Goal: Task Accomplishment & Management: Use online tool/utility

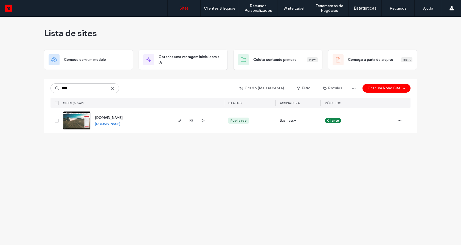
type input "****"
click at [72, 124] on img at bounding box center [76, 130] width 27 height 37
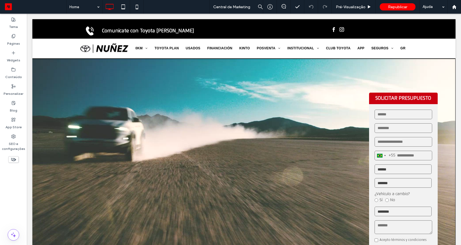
click at [15, 38] on label "Páginas" at bounding box center [13, 42] width 13 height 8
click at [47, 108] on div "Clique para editar no Modo Flex" at bounding box center [243, 177] width 423 height 238
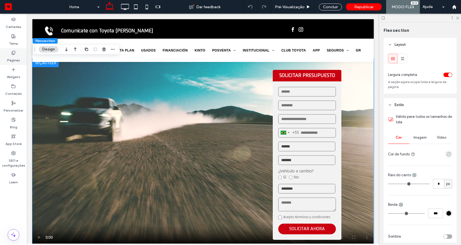
click at [13, 55] on label "Páginas" at bounding box center [13, 59] width 13 height 8
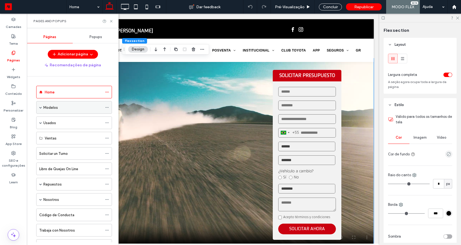
click at [54, 105] on label "Modelos" at bounding box center [50, 108] width 15 height 10
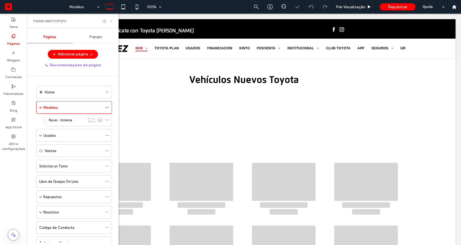
click at [111, 21] on icon at bounding box center [111, 21] width 4 height 4
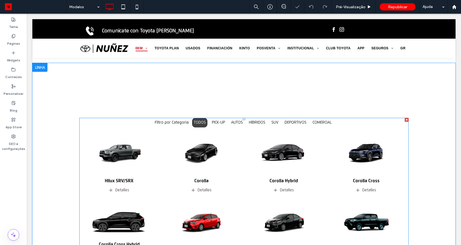
scroll to position [197, 0]
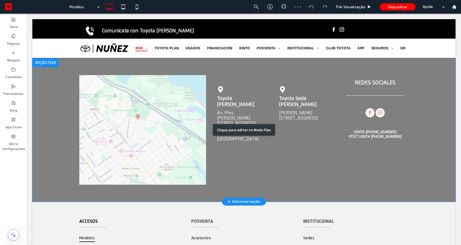
click at [235, 121] on div "Clique para editar no Modo Flex" at bounding box center [243, 129] width 423 height 143
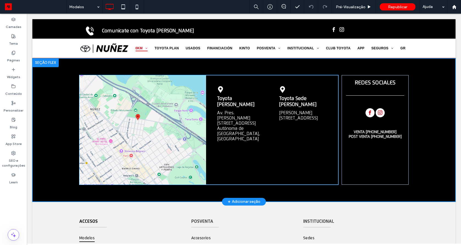
scroll to position [516, 0]
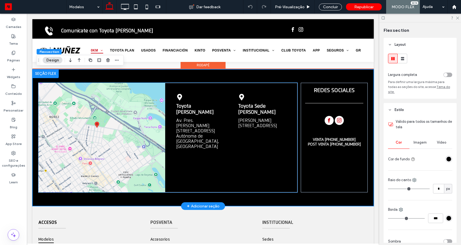
click at [208, 109] on strong "Toyota Nuñez" at bounding box center [200, 109] width 48 height 12
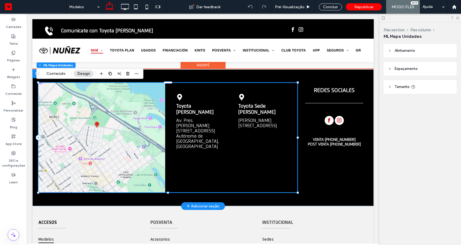
click at [208, 109] on strong "Toyota Nuñez" at bounding box center [200, 109] width 48 height 12
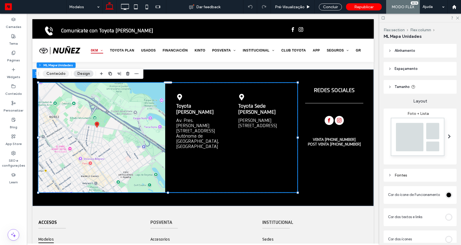
click at [53, 71] on button "Conteúdo" at bounding box center [56, 73] width 26 height 7
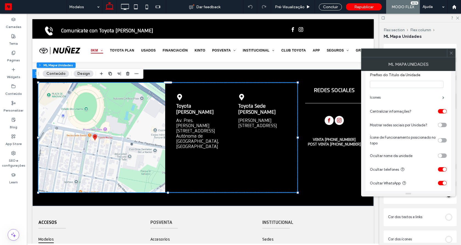
scroll to position [18, 0]
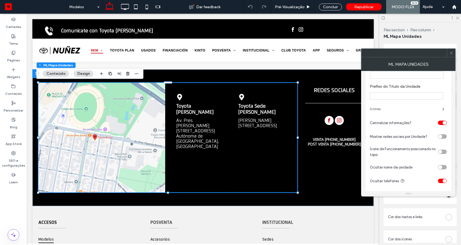
click at [394, 110] on label "Icones" at bounding box center [406, 109] width 72 height 11
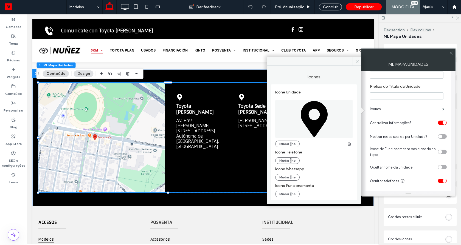
click at [451, 53] on use at bounding box center [451, 53] width 3 height 3
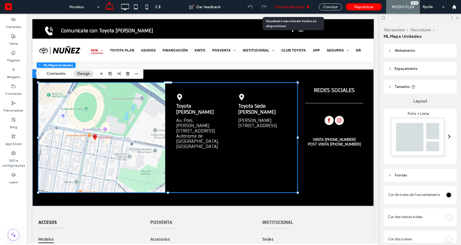
click at [302, 3] on div "Pré-Visualizaçāo" at bounding box center [293, 7] width 44 height 14
click at [302, 5] on span "Pré-Visualizaçāo" at bounding box center [290, 7] width 30 height 5
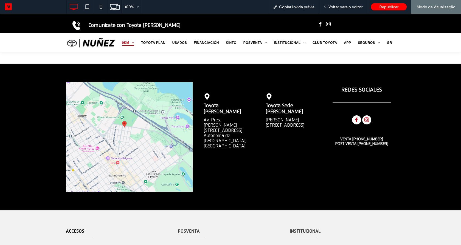
click at [219, 125] on link "Av. Pres. Figueroa Alcorta 7576, C1428 Cdad. Autónoma de Buenos Aires, Argentina" at bounding box center [228, 133] width 48 height 31
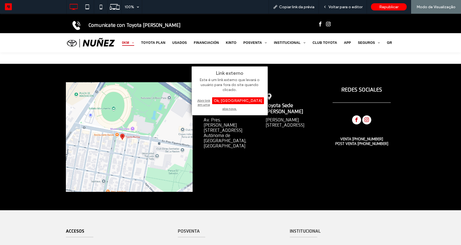
click at [277, 118] on link "Tagle 2653, CABA, Argentina" at bounding box center [290, 123] width 48 height 10
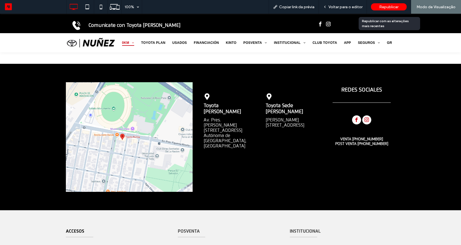
click at [380, 10] on div "Republicar" at bounding box center [389, 6] width 36 height 7
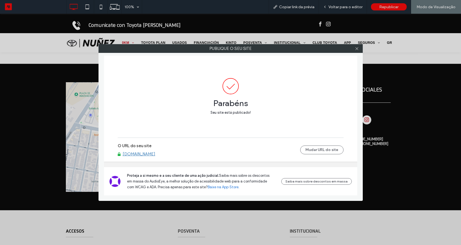
click at [147, 156] on link "www.toyotanz.com.ar" at bounding box center [139, 154] width 33 height 5
click at [145, 154] on link "www.toyotanz.com.ar" at bounding box center [139, 154] width 33 height 5
click at [355, 48] on icon at bounding box center [357, 49] width 4 height 4
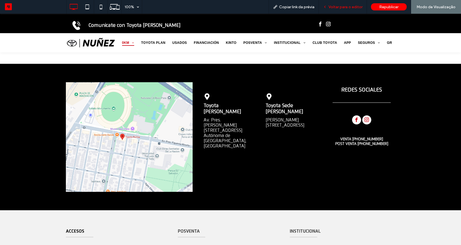
click at [340, 5] on span "Voltar para o editor" at bounding box center [345, 7] width 34 height 5
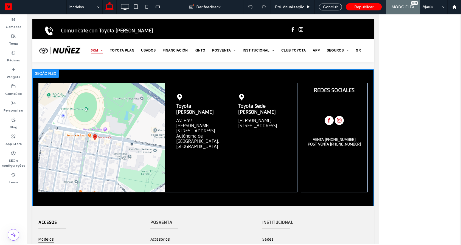
scroll to position [505, 0]
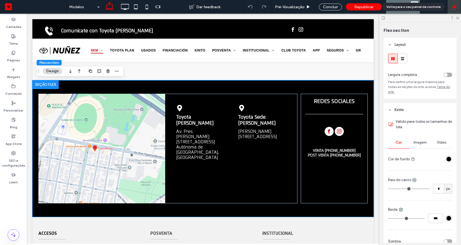
click at [453, 10] on div at bounding box center [454, 7] width 14 height 14
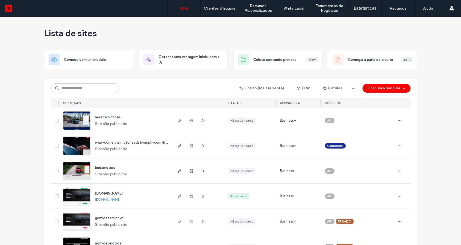
click at [109, 200] on link "gomideseminovos.motorleads.co" at bounding box center [107, 199] width 25 height 4
click at [74, 122] on img at bounding box center [76, 130] width 27 height 37
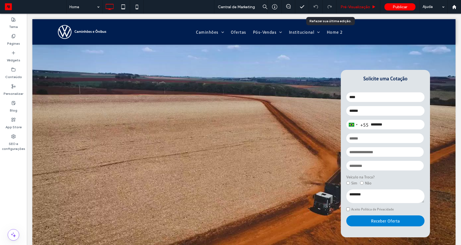
click at [343, 7] on span "Pré-Visualizaçāo" at bounding box center [355, 7] width 30 height 5
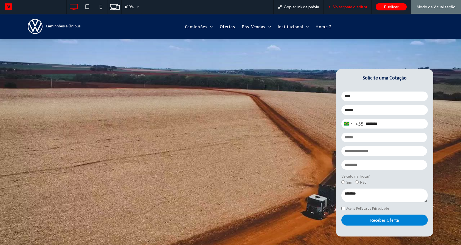
drag, startPoint x: 350, startPoint y: 7, endPoint x: 375, endPoint y: 24, distance: 31.0
click at [350, 7] on span "Voltar para o editor" at bounding box center [350, 7] width 34 height 5
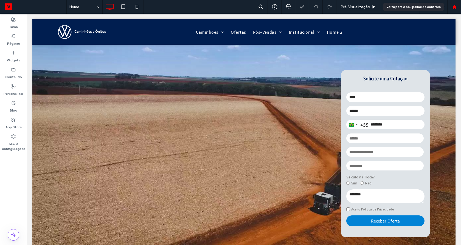
click at [453, 5] on icon at bounding box center [454, 7] width 5 height 5
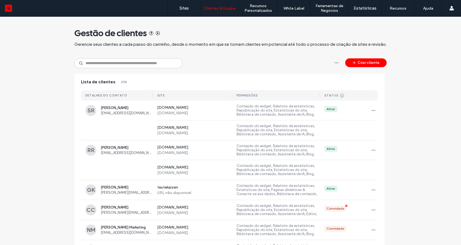
click at [259, 22] on label "Templates Customizados" at bounding box center [264, 22] width 43 height 4
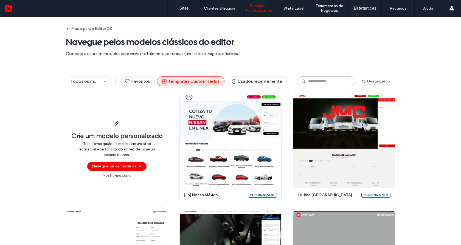
click at [304, 81] on input at bounding box center [326, 82] width 58 height 10
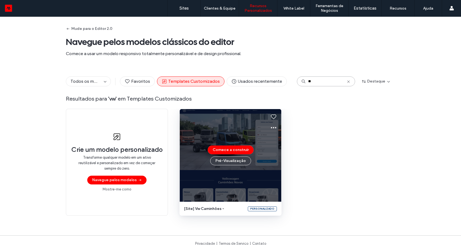
scroll to position [7, 0]
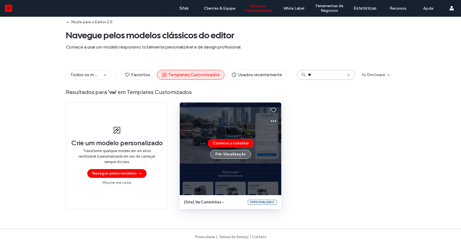
type input "**"
click at [241, 152] on button "Pré-Visualizaçāo" at bounding box center [230, 154] width 41 height 9
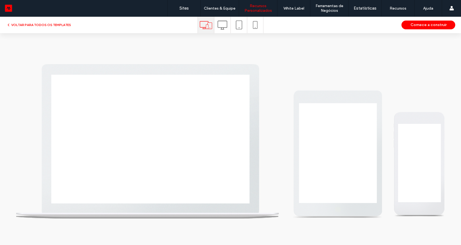
click at [220, 27] on use at bounding box center [223, 25] width 10 height 9
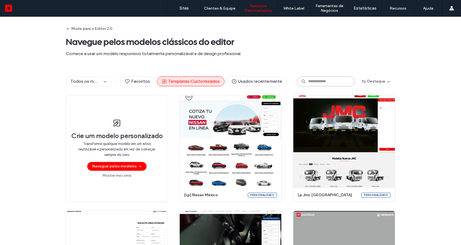
click at [315, 77] on input at bounding box center [326, 82] width 58 height 10
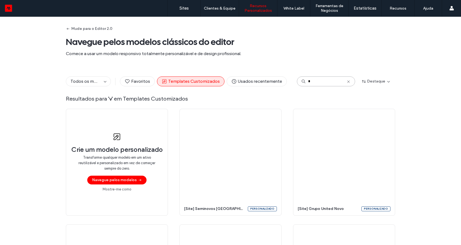
type input "**"
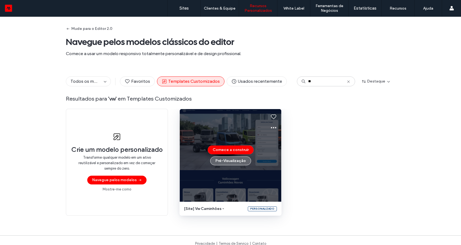
click at [235, 161] on button "Pré-Visualizaçāo" at bounding box center [230, 161] width 41 height 9
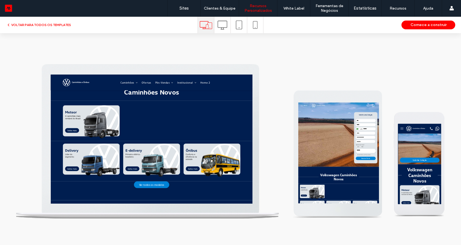
scroll to position [118, 0]
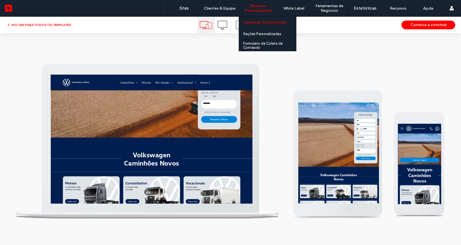
click at [256, 22] on label "Templates Customizados" at bounding box center [264, 22] width 43 height 4
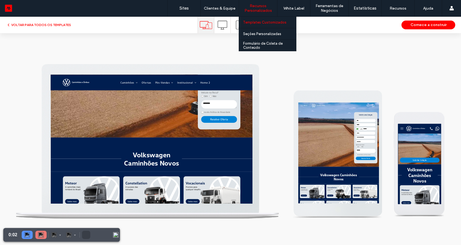
click at [256, 22] on label "Templates Customizados" at bounding box center [264, 22] width 43 height 4
drag, startPoint x: 258, startPoint y: 32, endPoint x: 261, endPoint y: 28, distance: 4.3
click at [258, 32] on label "Seções Personalizadas" at bounding box center [262, 34] width 38 height 4
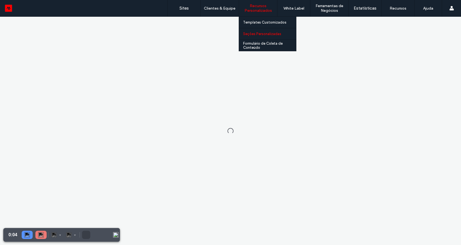
click at [261, 8] on label "Recursos Personalizados" at bounding box center [258, 8] width 38 height 9
click at [258, 23] on label "Templates Customizados" at bounding box center [264, 22] width 43 height 4
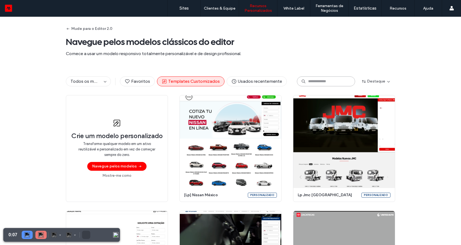
click at [304, 85] on input at bounding box center [326, 82] width 58 height 10
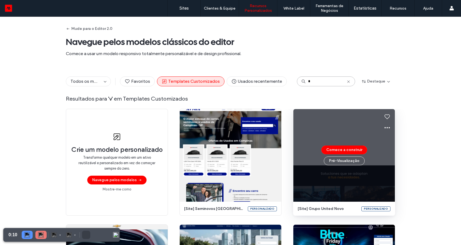
type input "*"
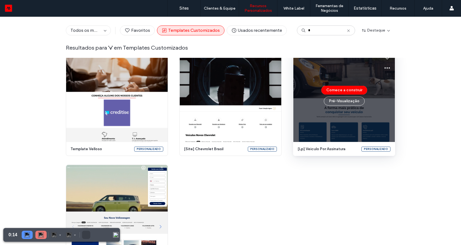
scroll to position [170, 0]
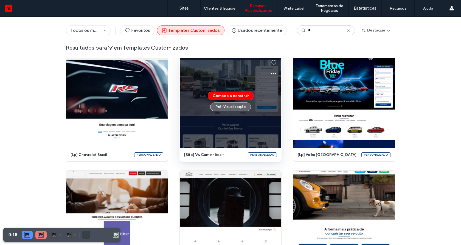
click at [229, 106] on button "Pré-Visualizaçāo" at bounding box center [230, 107] width 41 height 9
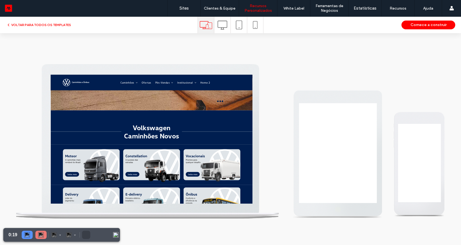
scroll to position [0, 0]
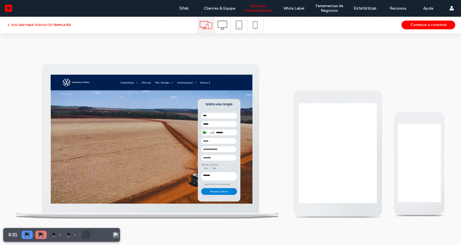
click at [301, 88] on span "Home 2" at bounding box center [303, 87] width 16 height 5
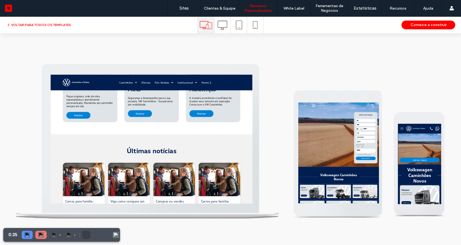
scroll to position [992, 0]
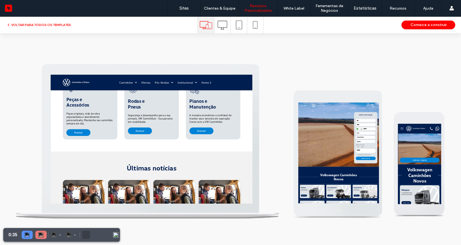
click at [95, 87] on img at bounding box center [91, 87] width 43 height 12
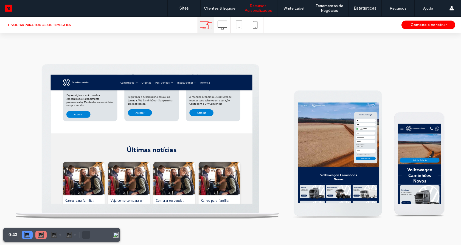
scroll to position [889, 0]
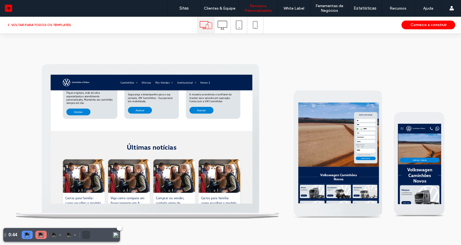
click at [41, 237] on img at bounding box center [40, 234] width 5 height 5
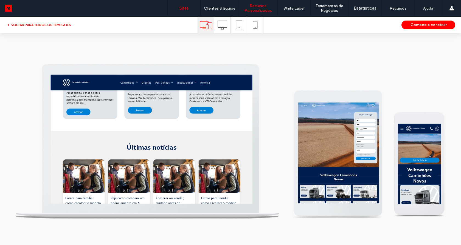
click at [178, 8] on link "Sites" at bounding box center [184, 8] width 33 height 16
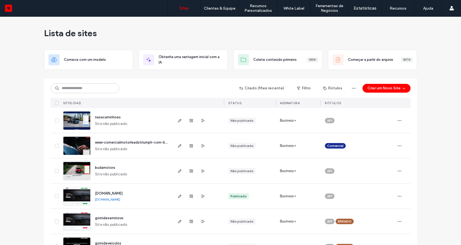
click at [69, 124] on img at bounding box center [76, 130] width 27 height 37
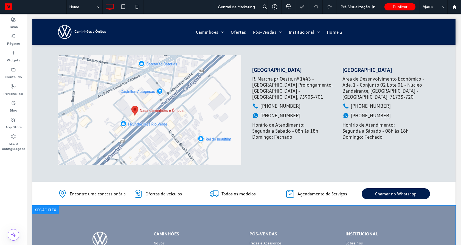
scroll to position [1413, 0]
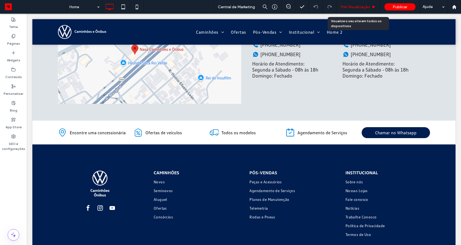
click at [366, 7] on span "Pré-Visualizaçāo" at bounding box center [355, 7] width 30 height 5
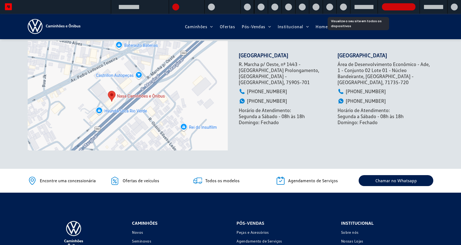
scroll to position [1450, 0]
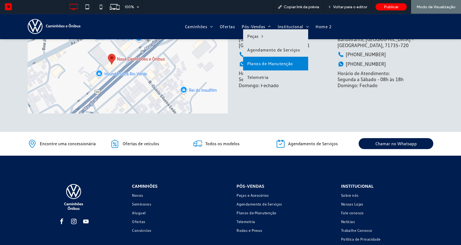
click at [262, 64] on span "Planos de Manutenção" at bounding box center [270, 63] width 46 height 5
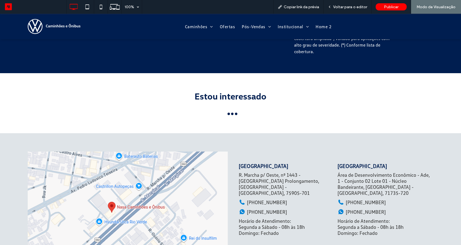
scroll to position [329, 0]
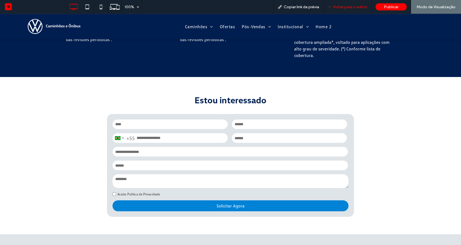
click at [341, 7] on span "Voltar para o editor" at bounding box center [350, 7] width 34 height 5
click at [349, 10] on div "Voltar para o editor" at bounding box center [347, 7] width 48 height 14
click at [346, 5] on span "Voltar para o editor" at bounding box center [350, 7] width 34 height 5
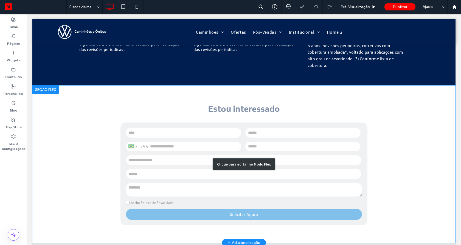
click at [227, 132] on div "Clique para editar no Modo Flex" at bounding box center [243, 164] width 423 height 157
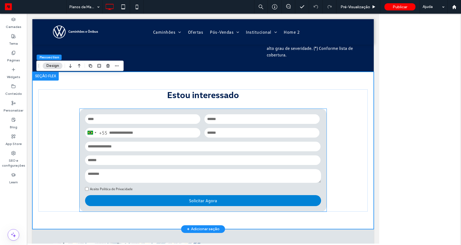
scroll to position [315, 0]
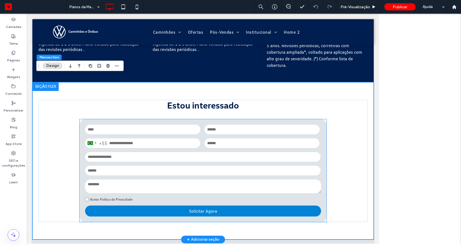
click at [227, 139] on select "**********" at bounding box center [261, 144] width 115 height 10
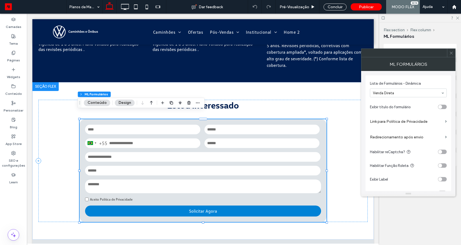
click at [451, 53] on use at bounding box center [451, 53] width 3 height 3
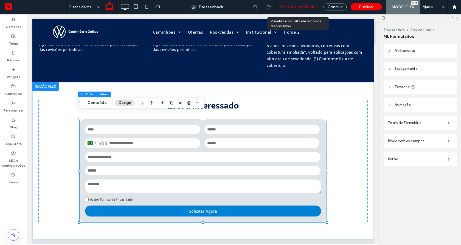
click at [302, 7] on span "Pré-Visualizaçāo" at bounding box center [294, 7] width 30 height 5
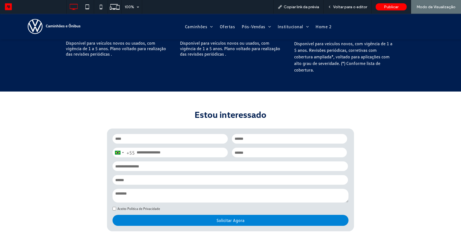
scroll to position [323, 0]
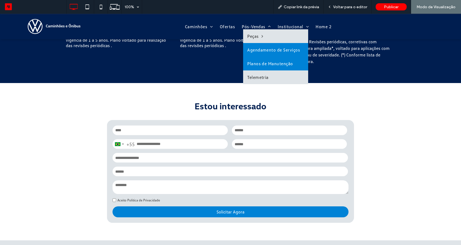
click at [262, 51] on span "Agendamento de Serviços" at bounding box center [273, 49] width 53 height 5
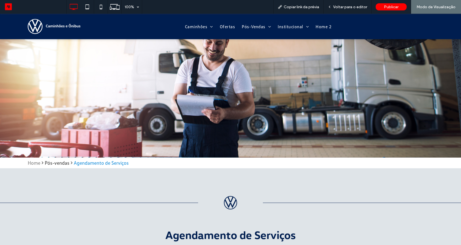
scroll to position [362, 0]
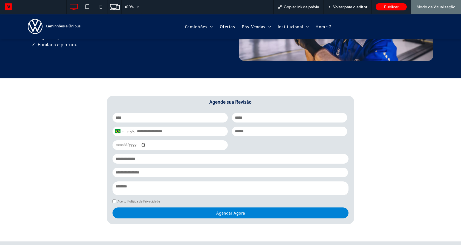
drag, startPoint x: 55, startPoint y: 26, endPoint x: 55, endPoint y: 39, distance: 13.7
click at [55, 26] on img at bounding box center [54, 26] width 53 height 15
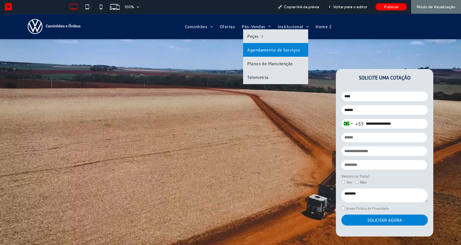
click at [273, 49] on span "Agendamento de Serviços" at bounding box center [273, 49] width 53 height 5
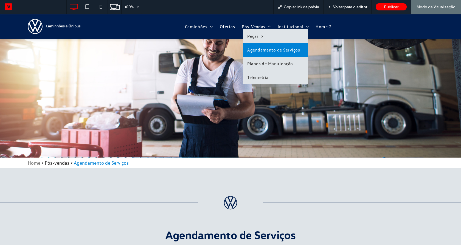
click at [271, 46] on link "Agendamento de Serviços" at bounding box center [275, 50] width 65 height 14
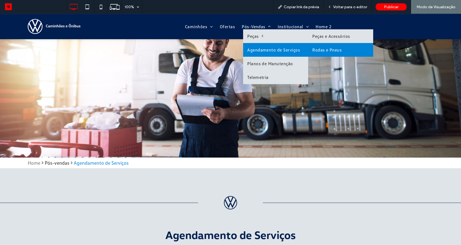
drag, startPoint x: 331, startPoint y: 46, endPoint x: 331, endPoint y: 60, distance: 14.0
click at [331, 46] on link "Rodas e Pneus" at bounding box center [340, 50] width 65 height 14
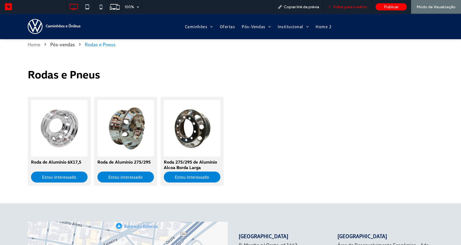
click at [341, 9] on div "Voltar para o editor" at bounding box center [347, 7] width 48 height 14
click at [348, 7] on span "Voltar para o editor" at bounding box center [350, 7] width 34 height 5
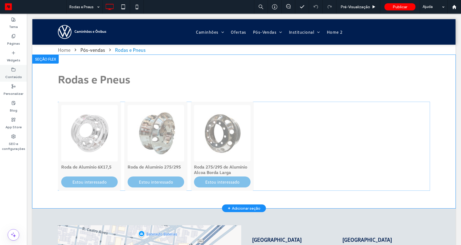
click at [15, 70] on icon at bounding box center [13, 69] width 4 height 4
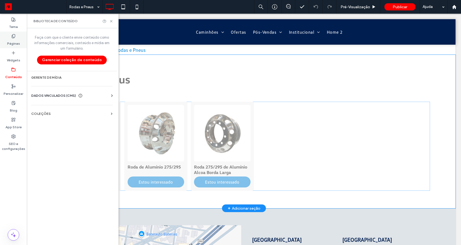
click at [19, 37] on div "Páginas" at bounding box center [13, 40] width 27 height 17
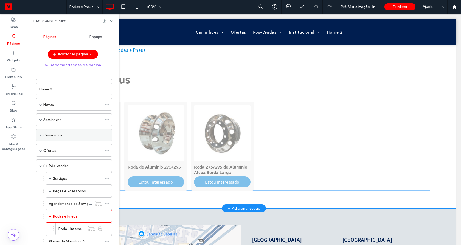
scroll to position [33, 0]
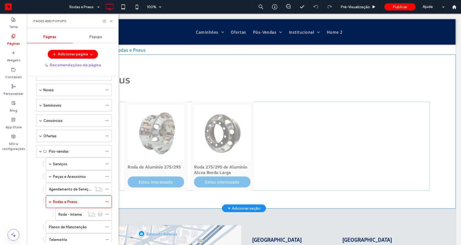
click at [61, 163] on label "Serviços" at bounding box center [60, 164] width 14 height 10
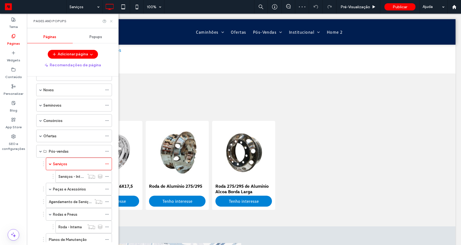
click at [111, 20] on use at bounding box center [111, 21] width 2 height 2
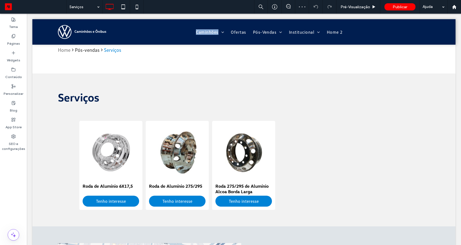
click at [111, 20] on div "Caminhões Novos [GEOGRAPHIC_DATA] [GEOGRAPHIC_DATA] Consórcios Ofertas Pós-Vend…" at bounding box center [243, 32] width 423 height 26
